Goal: Use online tool/utility: Utilize a website feature to perform a specific function

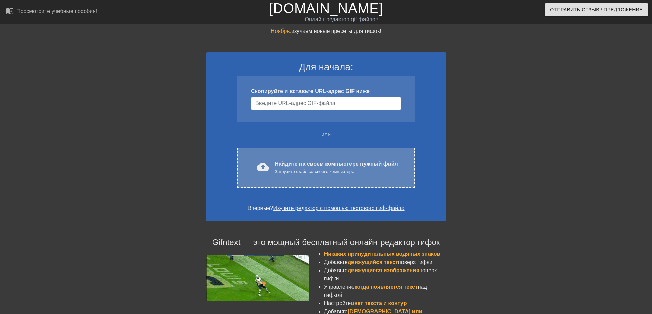
click at [262, 159] on div "cloud_upload загрузить Найдите на своём компьютере нужный файл Загрузите файл с…" at bounding box center [325, 168] width 177 height 40
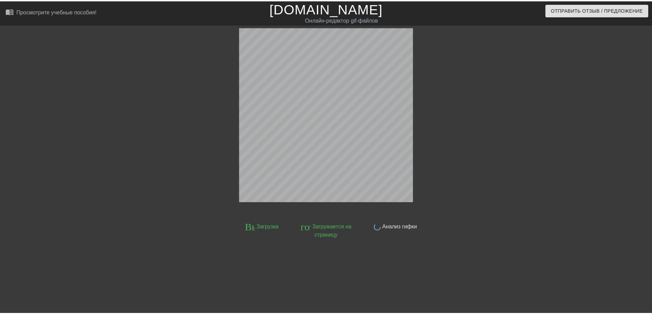
scroll to position [17, 0]
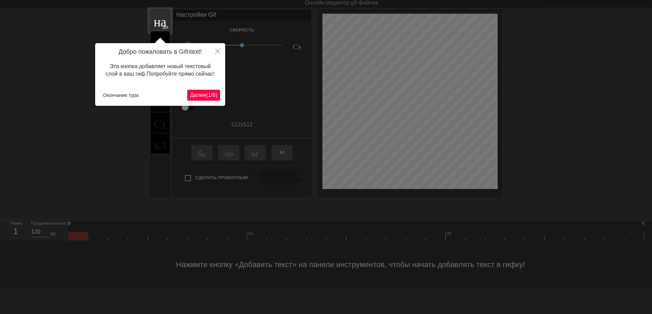
click at [203, 94] on ya-tr-span "Далее" at bounding box center [198, 95] width 16 height 6
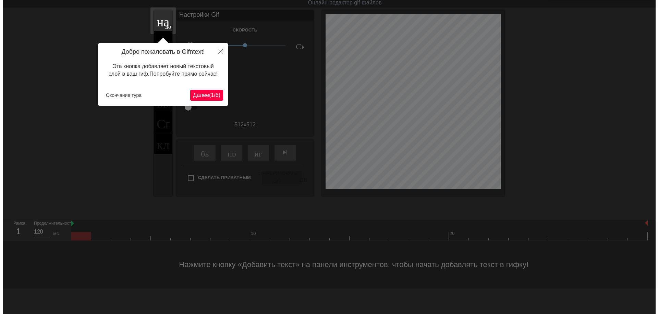
scroll to position [0, 0]
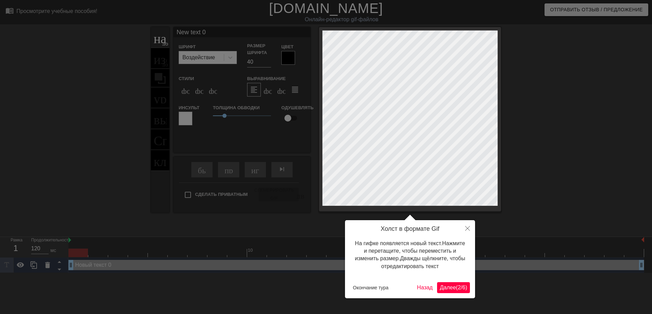
click at [448, 292] on button "Далее ( 2 / 6 )" at bounding box center [453, 287] width 33 height 11
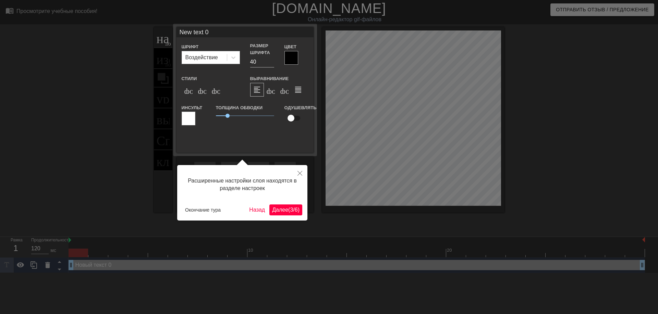
click at [286, 212] on ya-tr-span "Далее" at bounding box center [280, 210] width 16 height 6
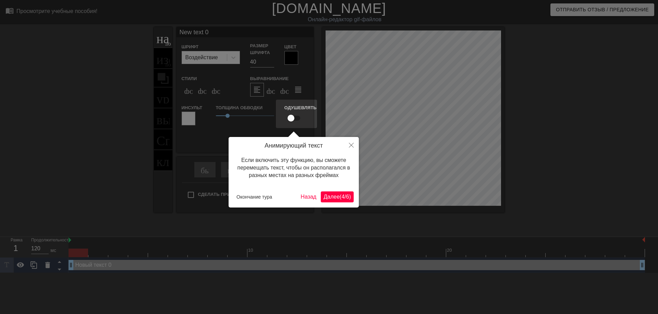
click at [332, 200] on ya-tr-span "Далее" at bounding box center [331, 197] width 16 height 6
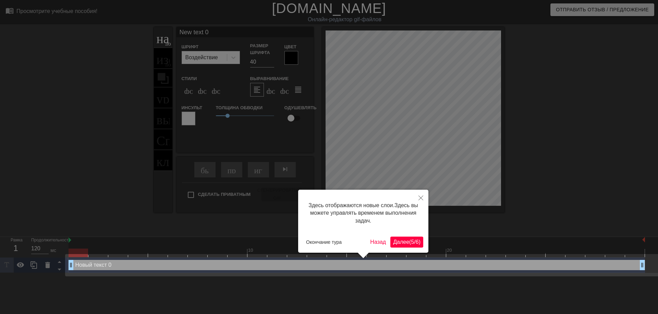
click at [402, 244] on ya-tr-span "Далее" at bounding box center [401, 242] width 16 height 6
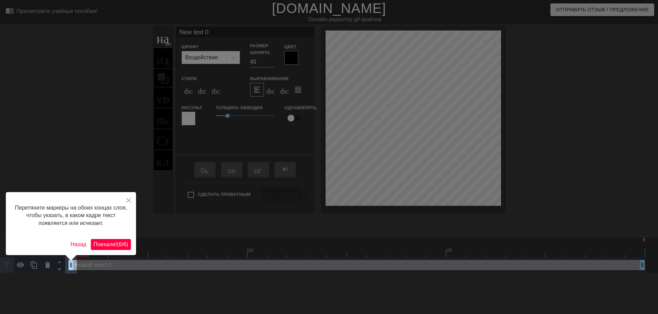
click at [105, 244] on ya-tr-span "Поехали!" at bounding box center [104, 244] width 23 height 6
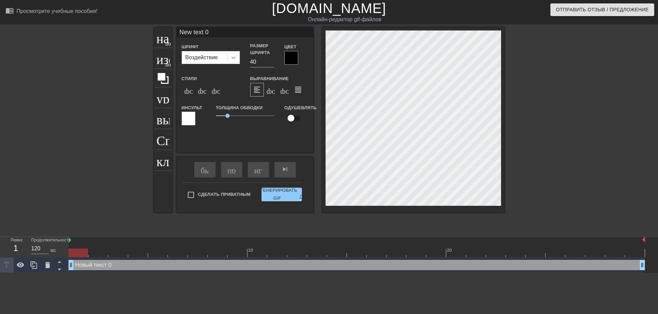
click at [231, 61] on icon at bounding box center [233, 57] width 7 height 7
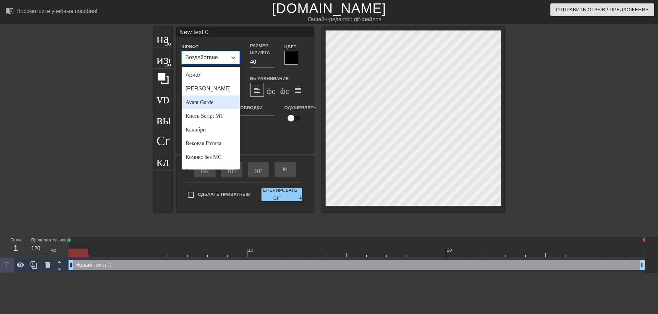
click at [215, 97] on div "Avant Garde" at bounding box center [211, 103] width 58 height 14
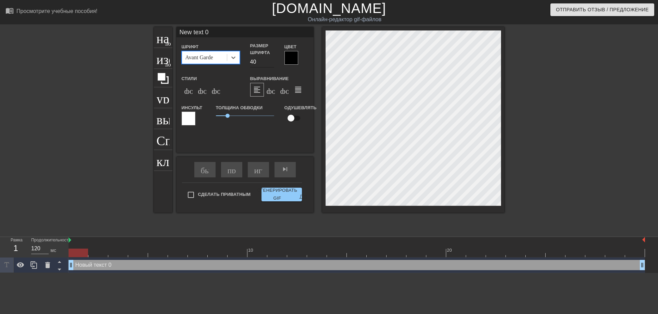
click at [251, 62] on input "40" at bounding box center [262, 62] width 24 height 11
type input "30"
click at [205, 92] on ya-tr-span "формат_italic" at bounding box center [239, 90] width 83 height 8
type input "ew text 0"
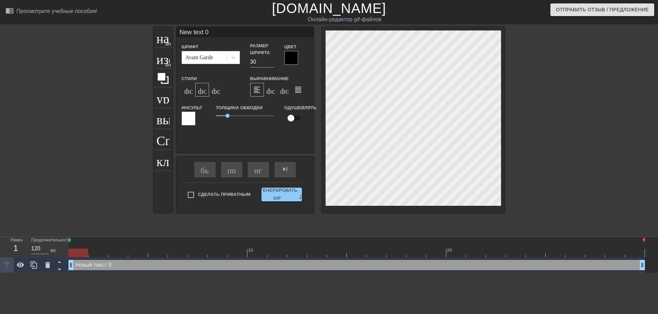
type textarea "ew text 0"
type input "w text 0"
type textarea "w text 0"
type input "text 0"
type textarea "text 0"
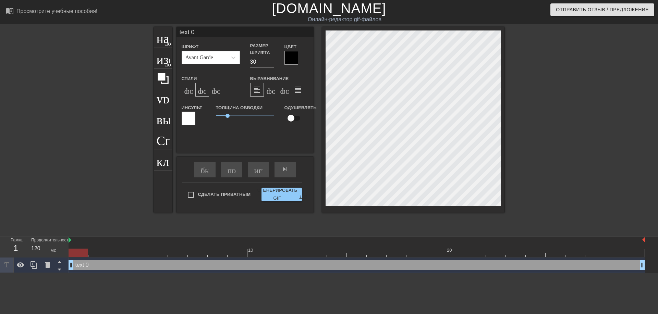
type input "text 0"
type textarea "text 0"
type input "ext 0"
type textarea "ext 0"
type input "xt 0"
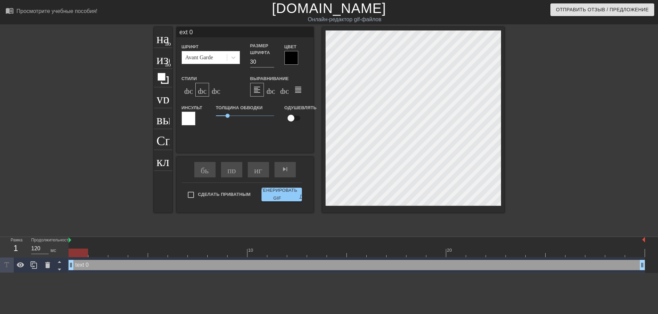
type textarea "xt 0"
type input "t 0"
type textarea "t 0"
type input "0"
type textarea "0"
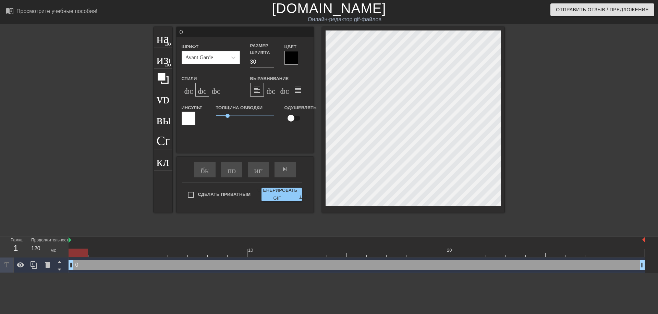
type input "0"
type textarea "0"
type input "@"
type textarea "@"
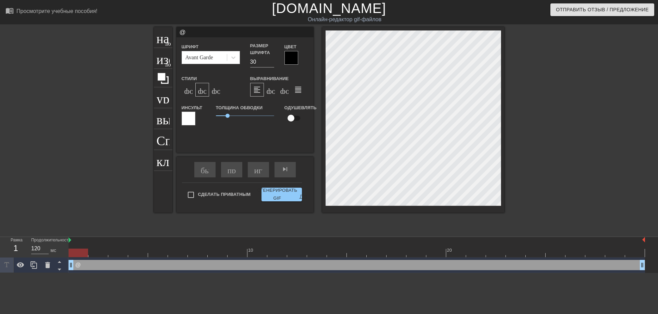
type input "@s"
type textarea "@s"
type input "@st"
type textarea "@st"
type input "@sti"
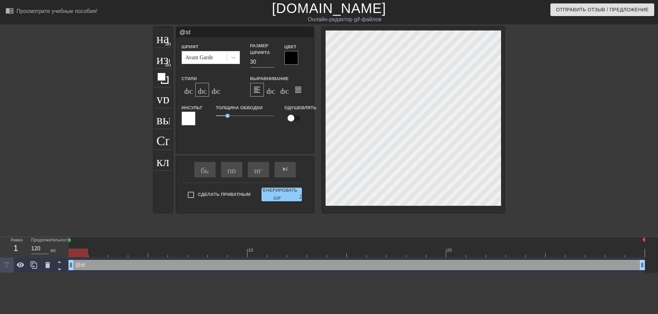
type textarea "@sti"
type input "@stic"
type textarea "@stic"
type input "@stick"
type textarea "@stick"
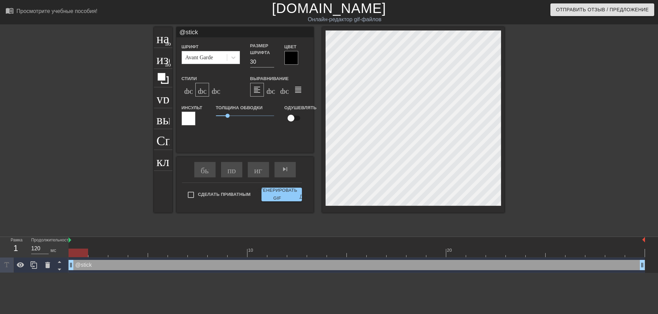
type input "@sticke"
type textarea "@sticke"
type input "@sticker"
type textarea "@sticker"
type input "@stickerb"
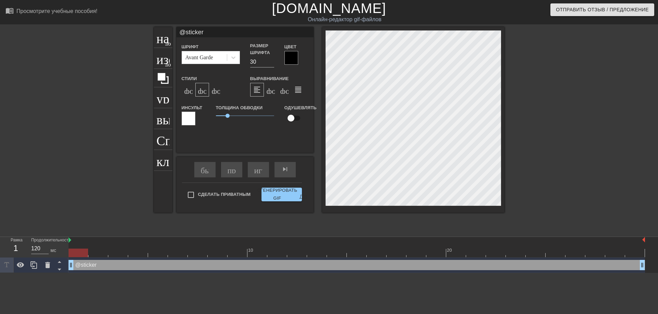
type textarea "@stickerb"
type input "@stickerba"
type textarea "@stickerba"
type input "@stickerbas"
type textarea "@stickerbas"
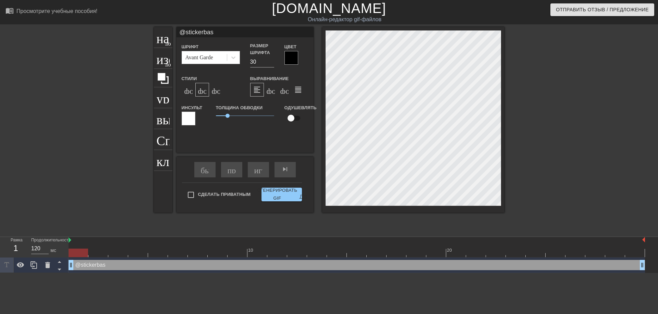
scroll to position [1, 2]
type input "@stickerbase"
type textarea "@stickerbase"
type input "@stickerbase_"
type textarea "@stickerbase_"
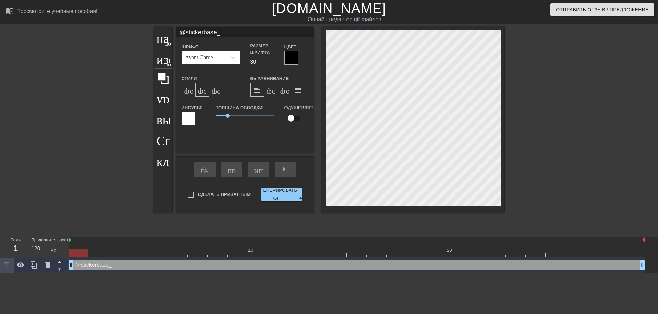
scroll to position [1, 2]
type input "@stickerbase_r"
type textarea "@stickerbase_r"
type input "@stickerbase_ru"
type textarea "@stickerbase_ru"
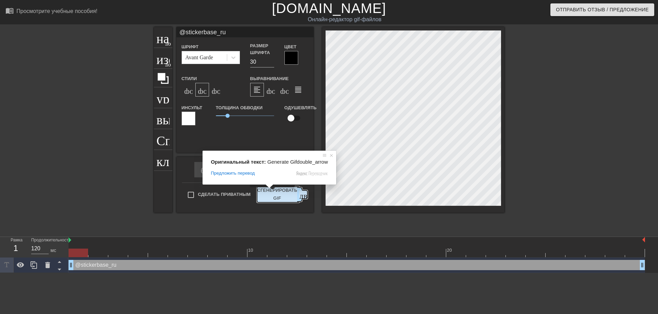
click at [273, 192] on ya-tr-span "Сгенерировать GIF" at bounding box center [277, 195] width 40 height 16
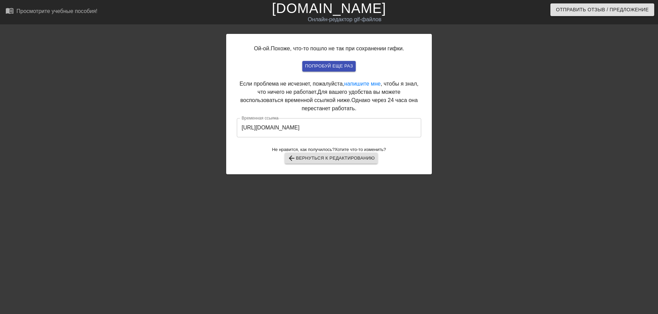
click at [321, 126] on input "[URL][DOMAIN_NAME]" at bounding box center [329, 127] width 184 height 19
